Goal: Navigation & Orientation: Find specific page/section

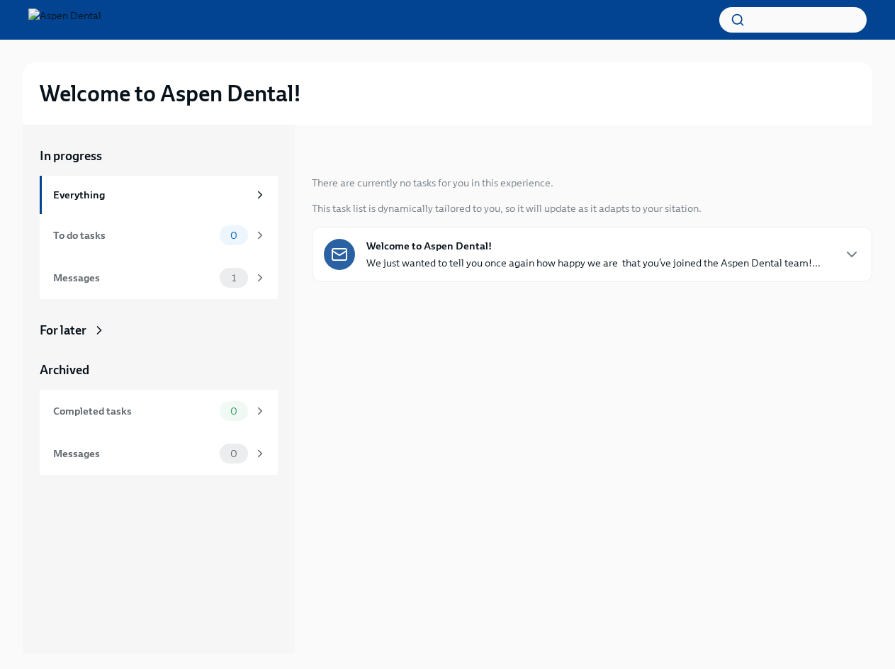
click at [403, 245] on strong "Welcome to Aspen Dental!" at bounding box center [428, 246] width 125 height 14
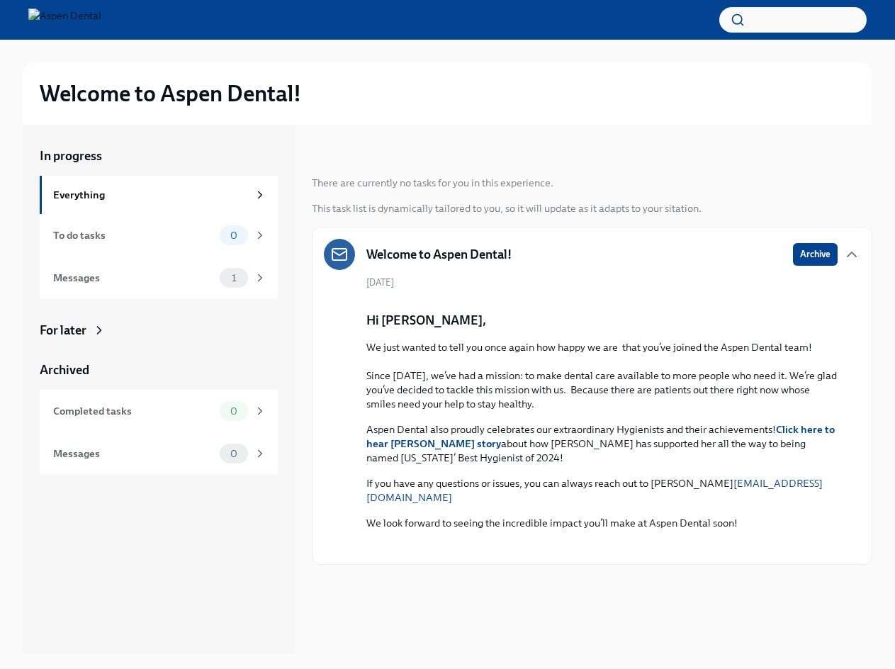
scroll to position [1, 0]
click at [137, 276] on div "Messages" at bounding box center [133, 277] width 161 height 16
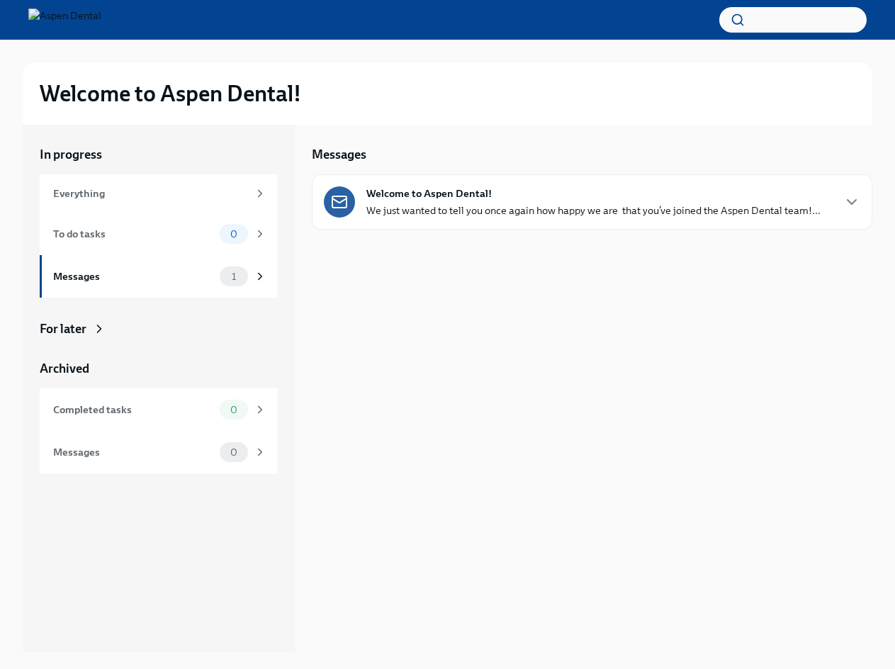
click at [432, 215] on p "We just wanted to tell you once again how happy we are  that you’ve joined the …" at bounding box center [593, 210] width 454 height 14
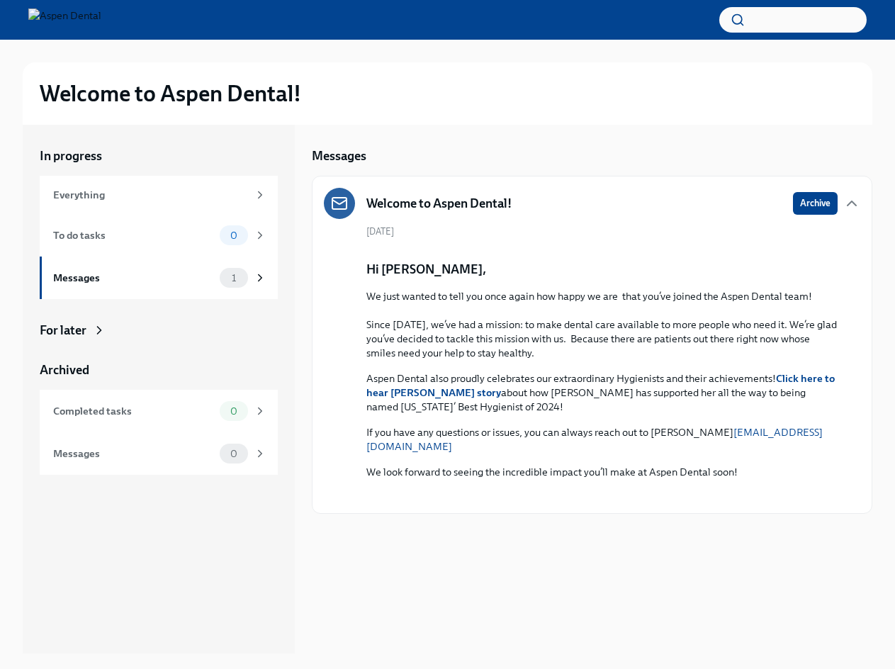
click at [118, 328] on div "For later" at bounding box center [159, 330] width 238 height 17
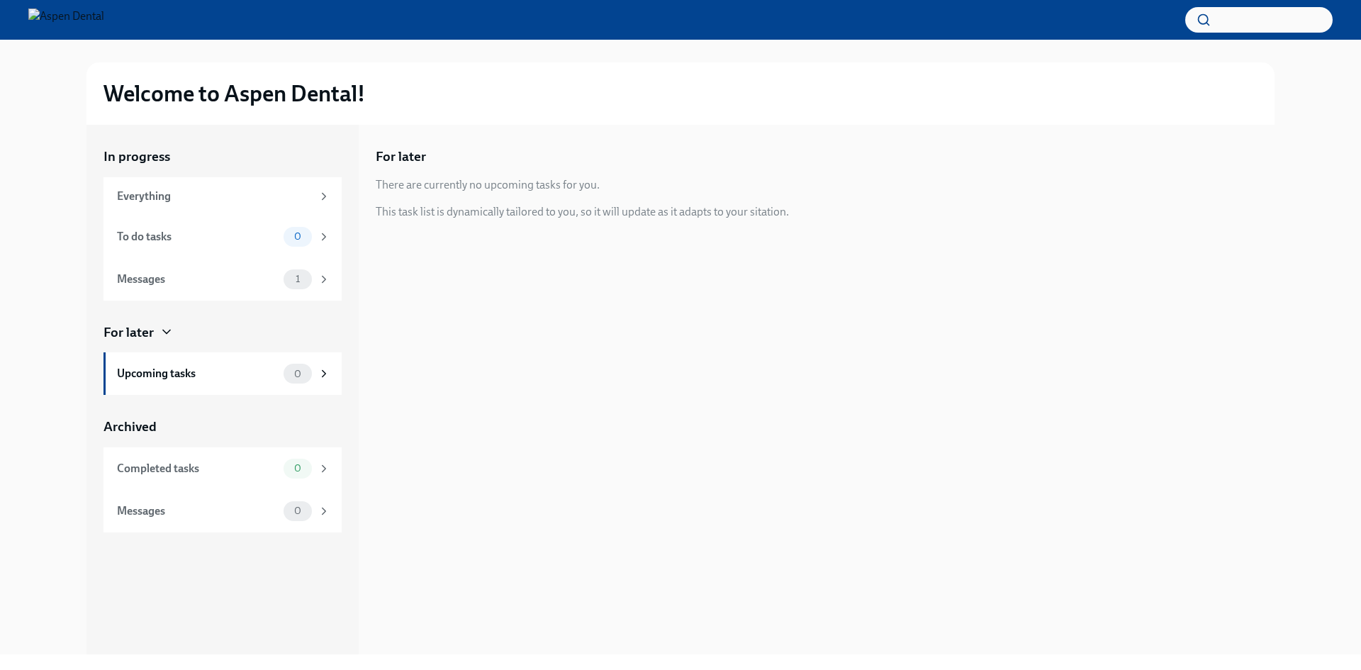
click at [104, 26] on img at bounding box center [66, 20] width 76 height 23
click at [92, 22] on img at bounding box center [66, 20] width 76 height 23
click at [143, 179] on div "Everything" at bounding box center [222, 196] width 238 height 38
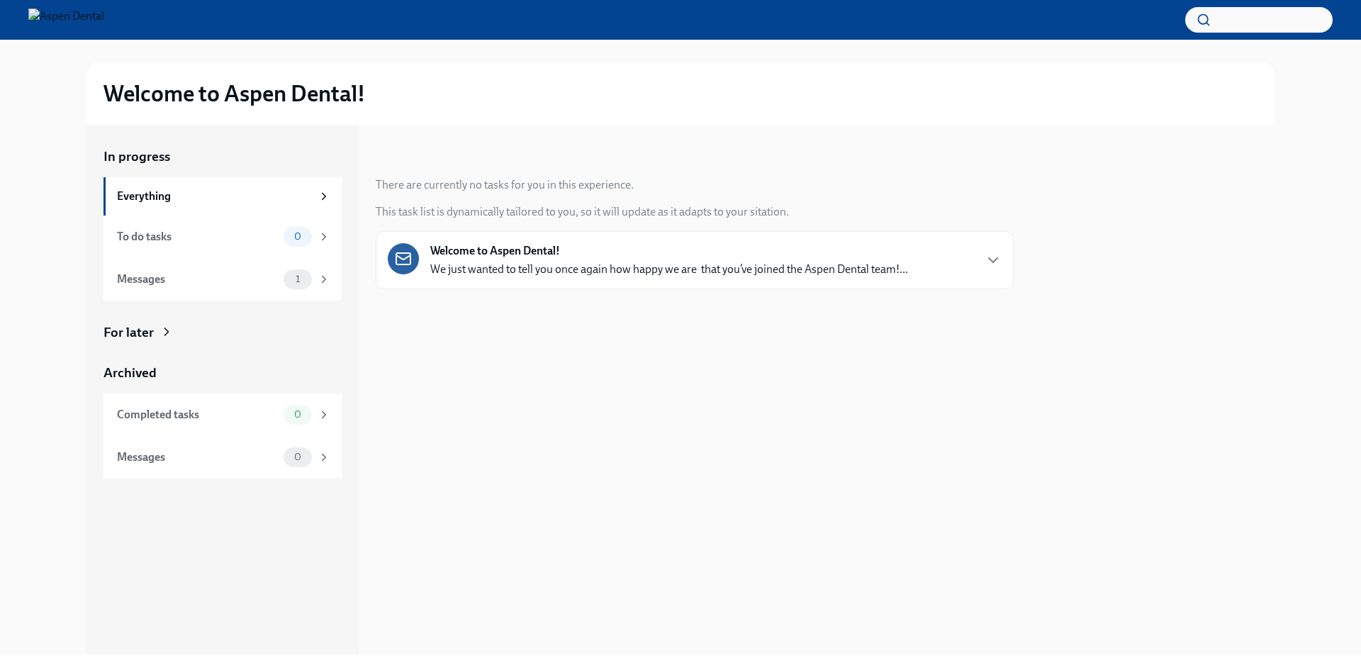
click at [154, 162] on div "In progress" at bounding box center [222, 156] width 238 height 18
click at [174, 206] on div "Everything" at bounding box center [222, 196] width 238 height 38
click at [171, 236] on div "To do tasks" at bounding box center [197, 237] width 161 height 16
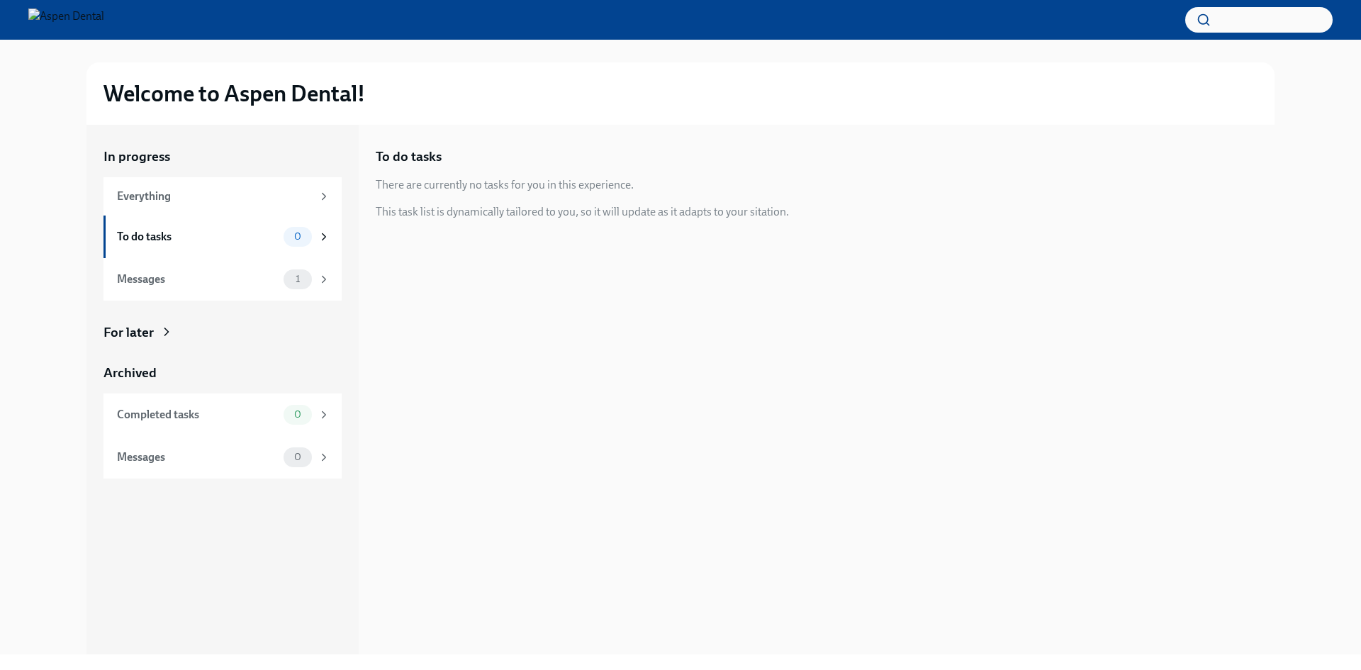
click at [164, 284] on div "Messages" at bounding box center [197, 280] width 161 height 16
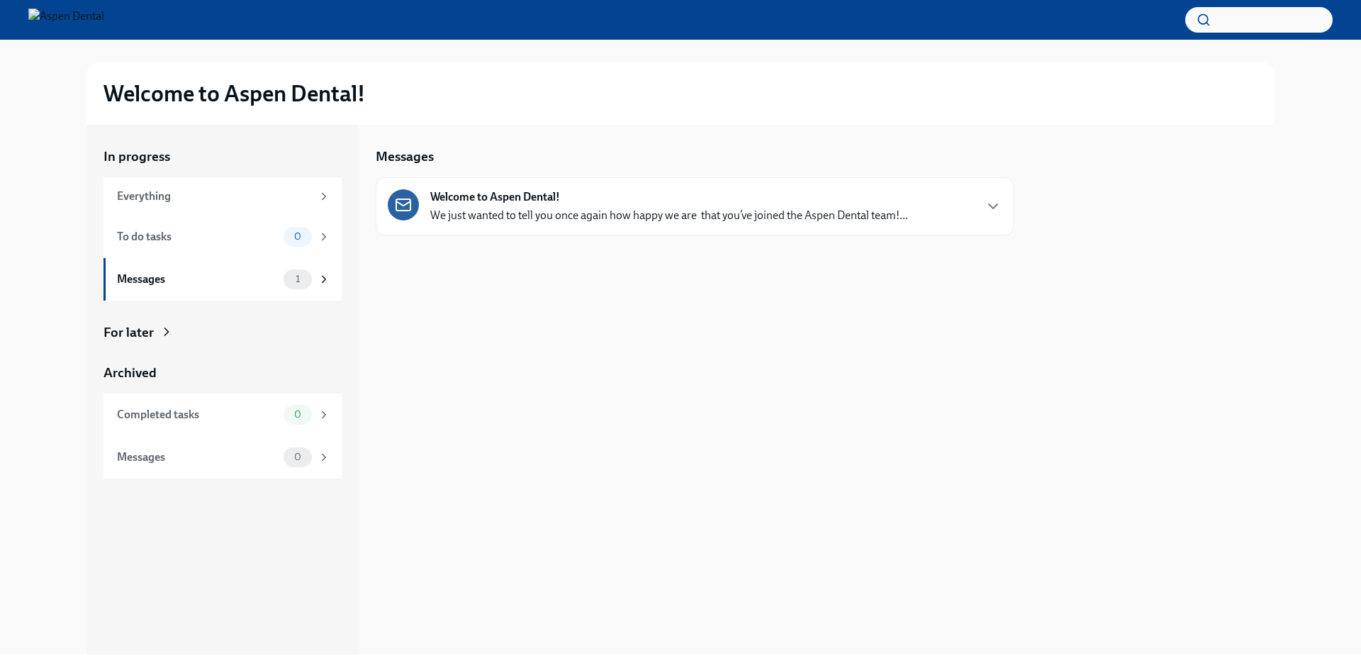
click at [160, 377] on div "Archived" at bounding box center [222, 373] width 238 height 18
